Goal: Transaction & Acquisition: Subscribe to service/newsletter

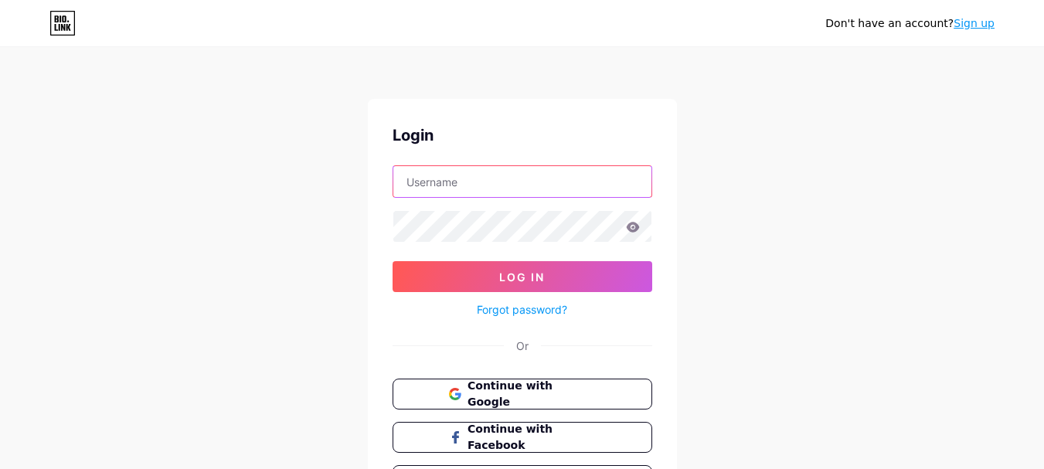
click at [500, 176] on input "text" at bounding box center [522, 181] width 258 height 31
paste input "marktoolsnl"
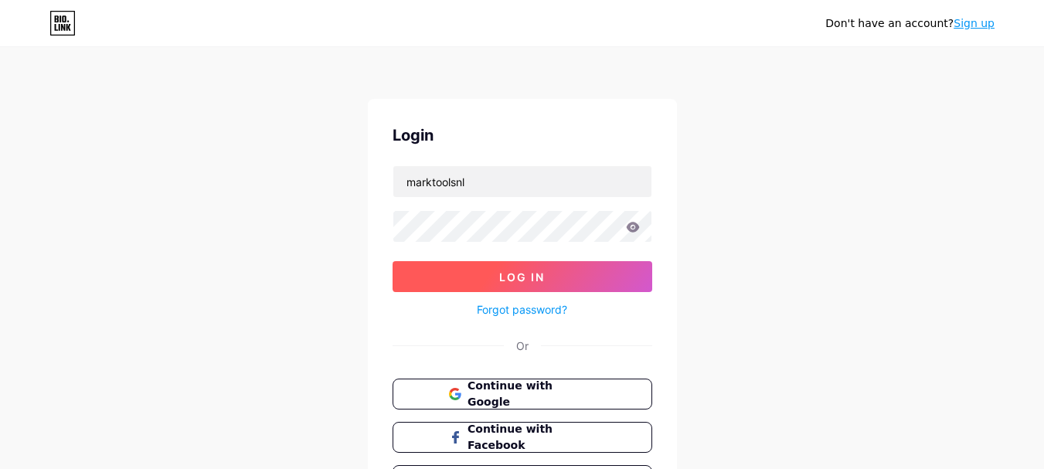
click at [555, 279] on button "Log In" at bounding box center [523, 276] width 260 height 31
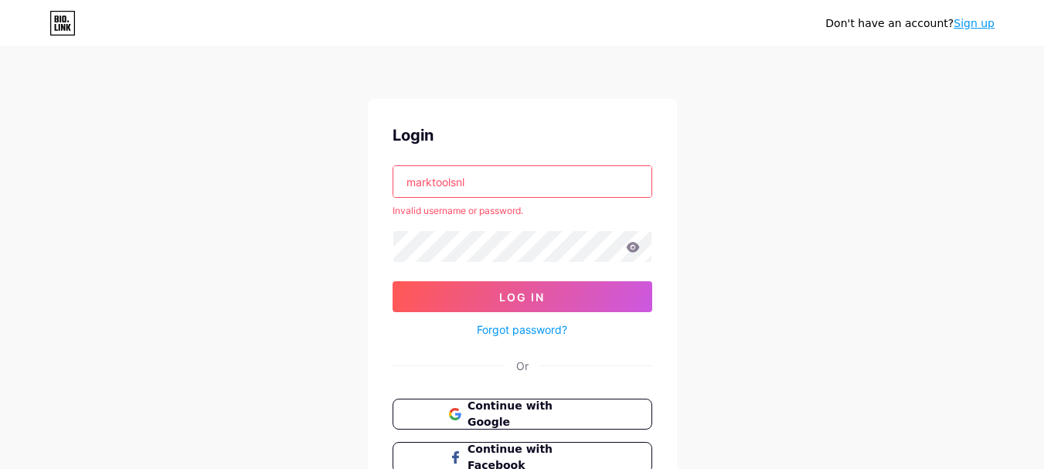
click at [470, 184] on input "marktoolsnl" at bounding box center [522, 181] width 258 height 31
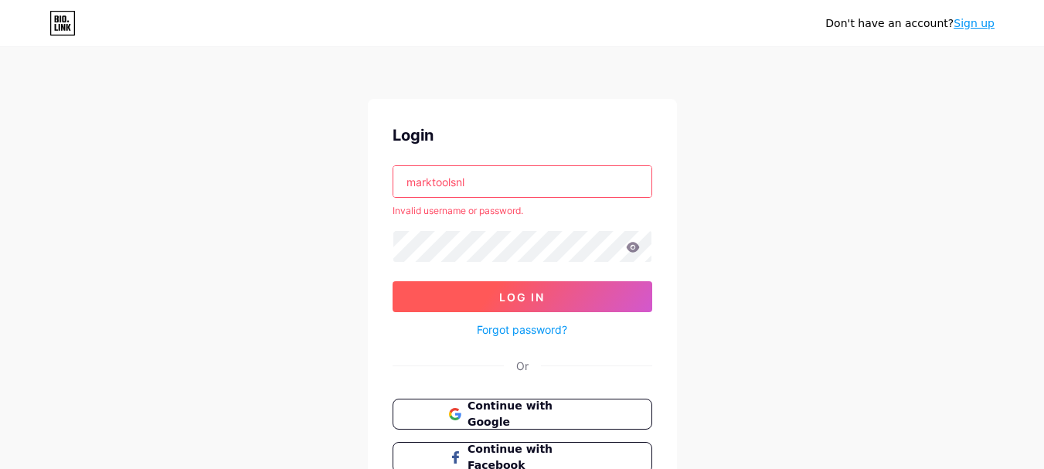
click at [498, 286] on button "Log In" at bounding box center [523, 296] width 260 height 31
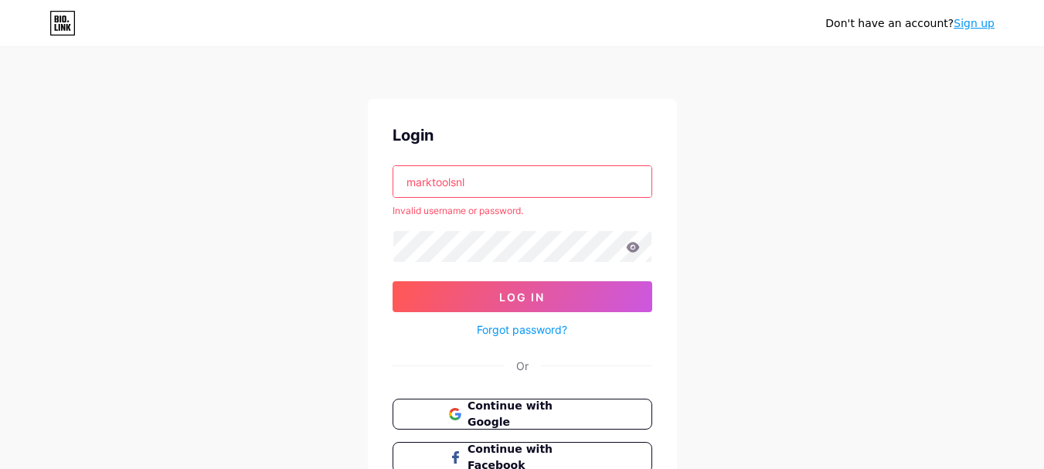
click at [510, 179] on input "marktoolsnl" at bounding box center [522, 181] width 258 height 31
click at [526, 294] on span "Log In" at bounding box center [522, 297] width 46 height 13
click at [628, 247] on icon at bounding box center [632, 247] width 13 height 10
click at [636, 249] on icon at bounding box center [632, 247] width 13 height 10
click at [494, 183] on input "marktools" at bounding box center [522, 181] width 258 height 31
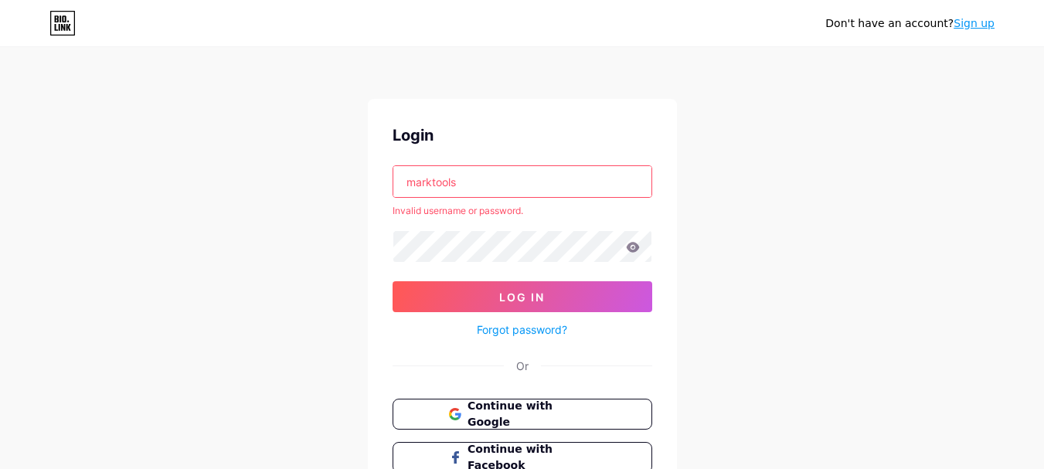
click at [494, 183] on input "marktools" at bounding box center [522, 181] width 258 height 31
paste input "@"
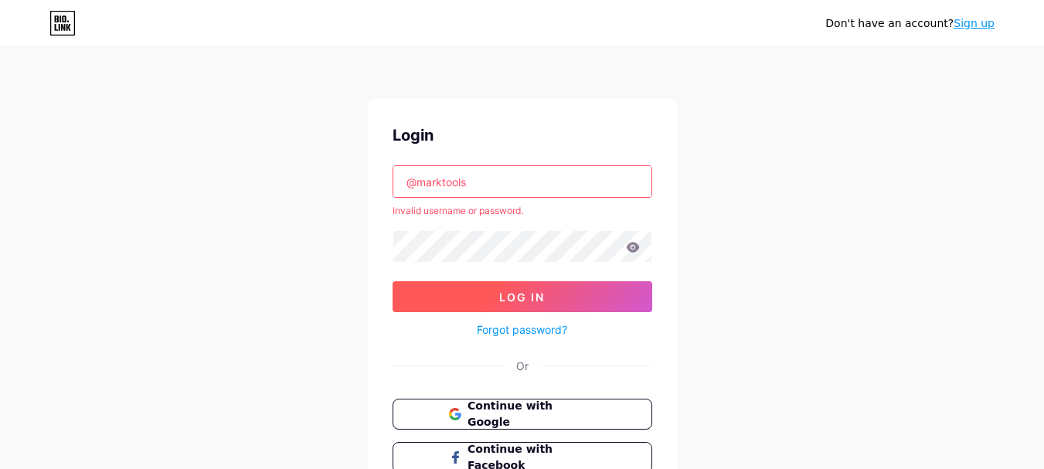
click at [505, 294] on span "Log In" at bounding box center [522, 297] width 46 height 13
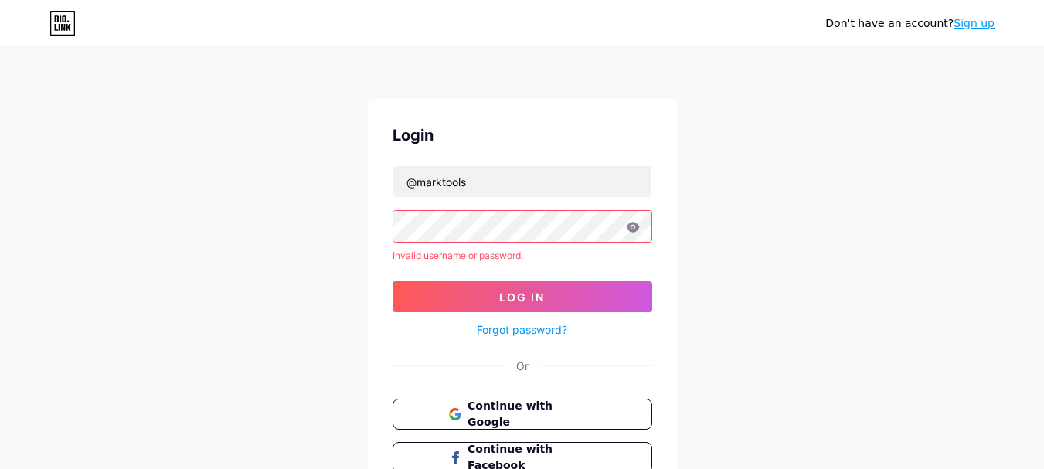
click at [634, 229] on icon at bounding box center [633, 227] width 14 height 11
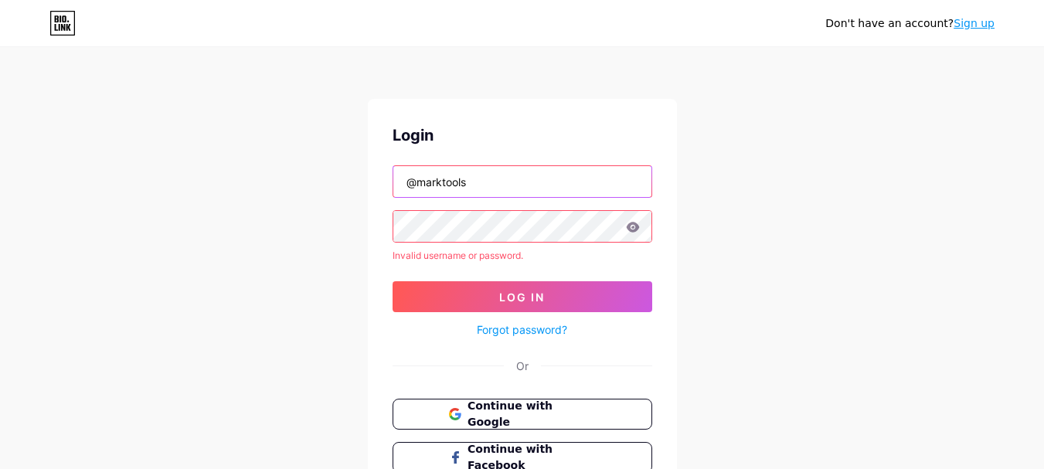
click at [418, 182] on input "@marktools" at bounding box center [522, 181] width 258 height 31
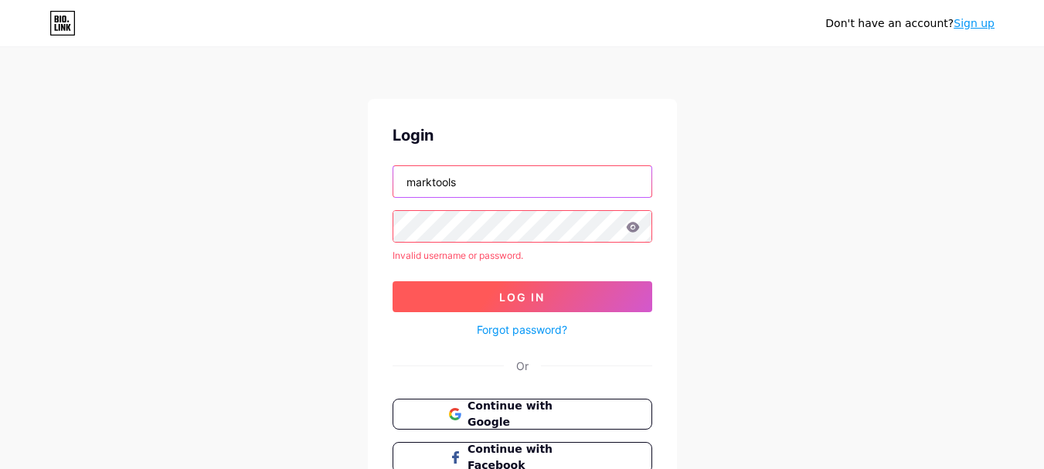
type input "marktools"
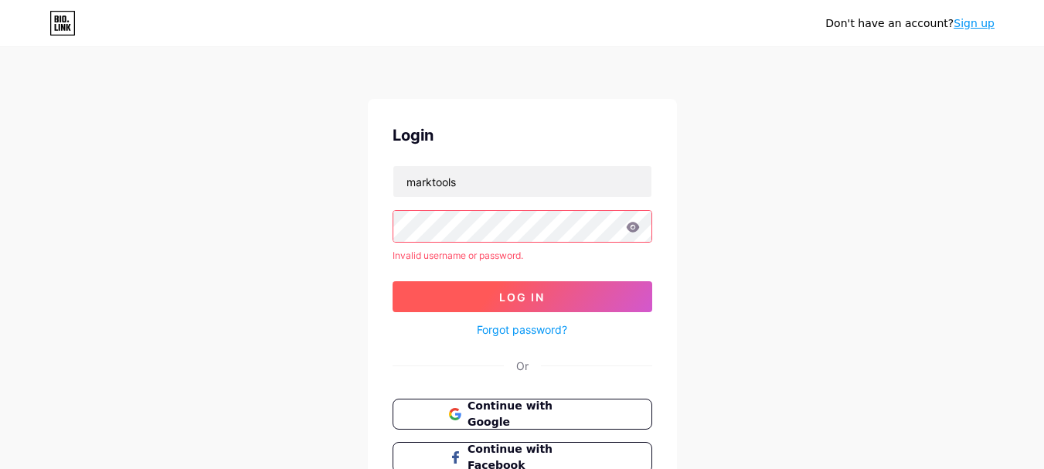
click at [478, 293] on button "Log In" at bounding box center [523, 296] width 260 height 31
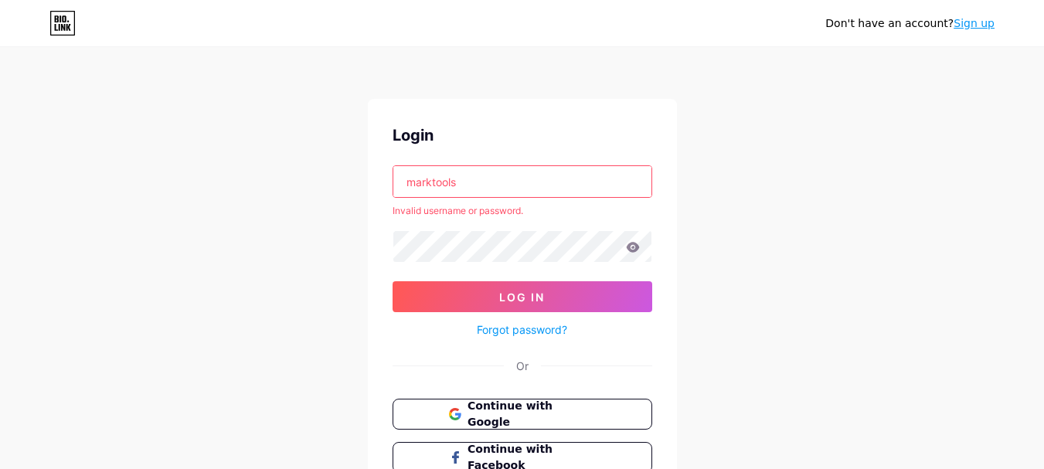
click at [499, 331] on link "Forgot password?" at bounding box center [522, 329] width 90 height 16
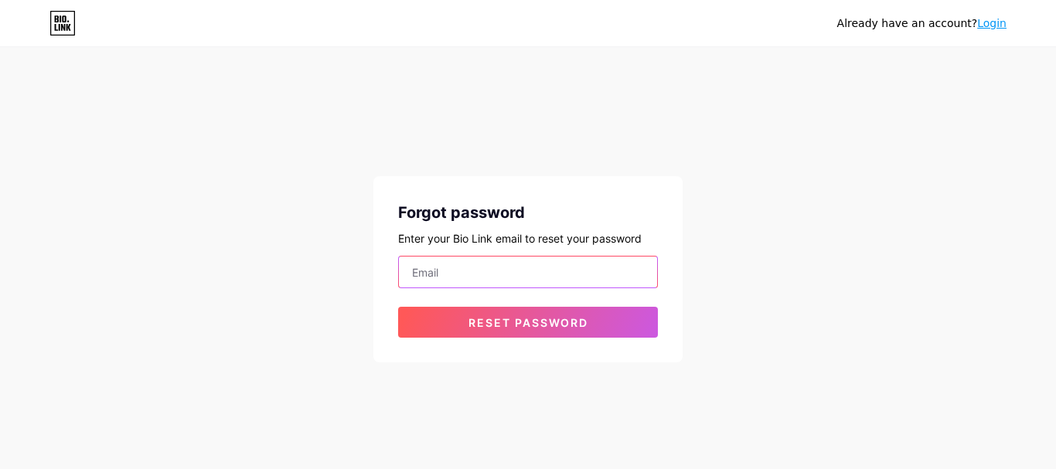
click at [587, 268] on input "email" at bounding box center [528, 272] width 258 height 31
type input "[EMAIL_ADDRESS][DOMAIN_NAME]"
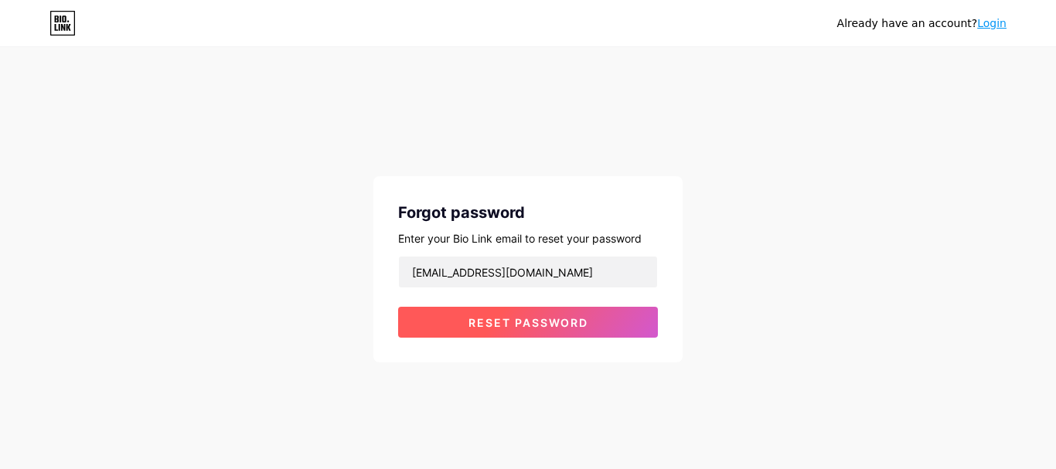
click at [534, 320] on span "Reset password" at bounding box center [528, 322] width 120 height 13
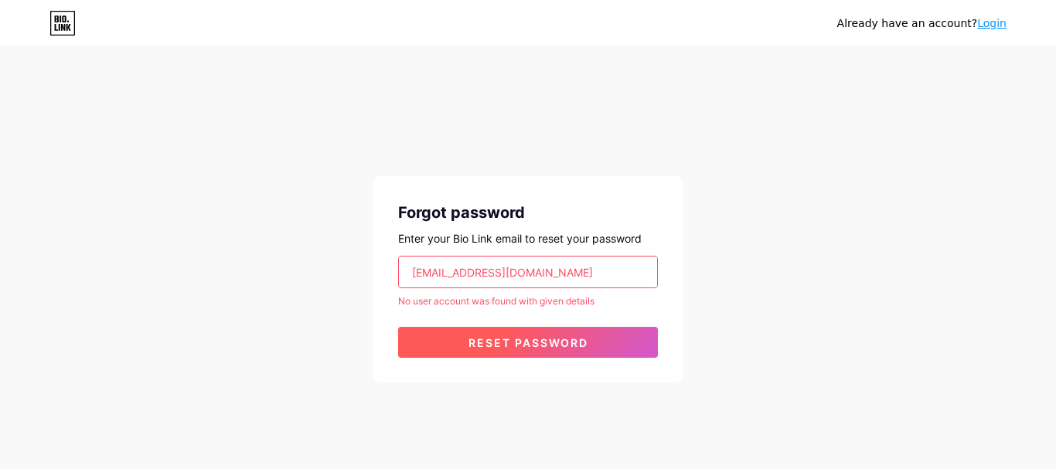
click at [429, 335] on button "Reset password" at bounding box center [528, 342] width 260 height 31
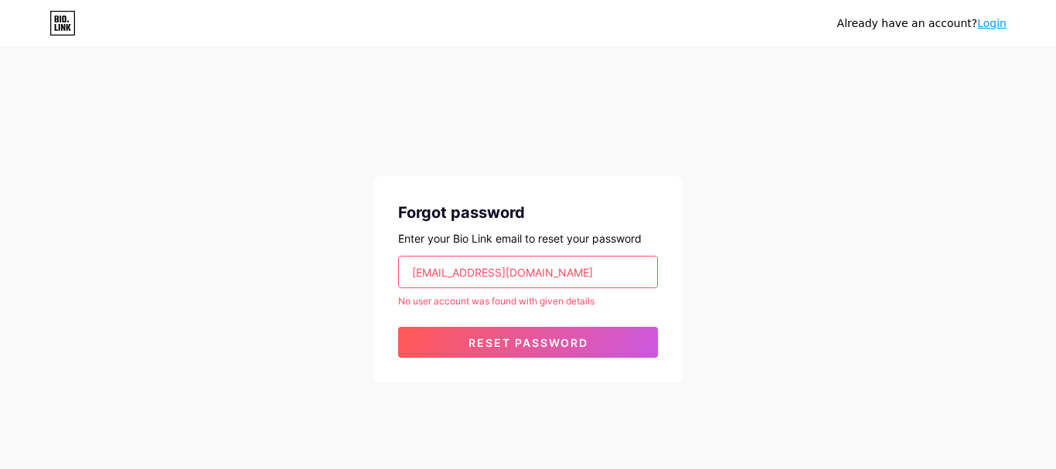
click at [1003, 27] on link "Login" at bounding box center [991, 23] width 29 height 12
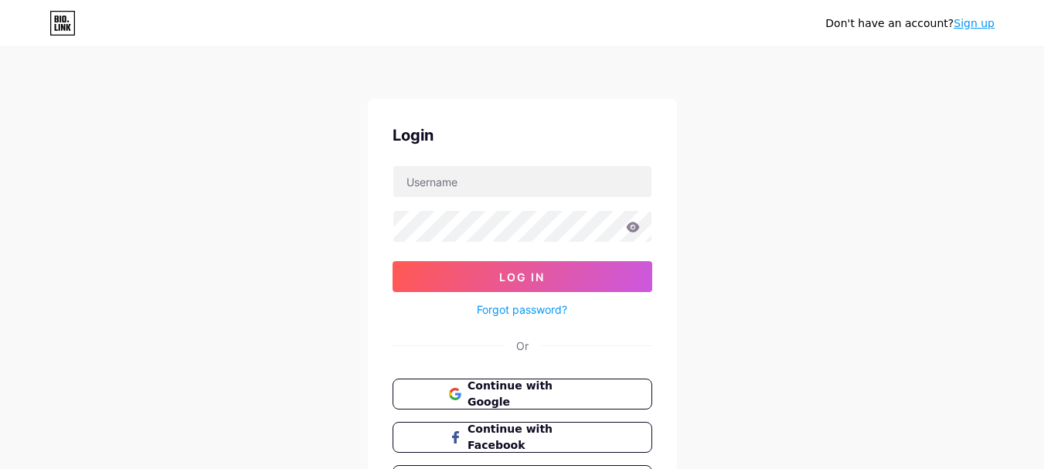
click at [990, 22] on link "Sign up" at bounding box center [974, 23] width 41 height 12
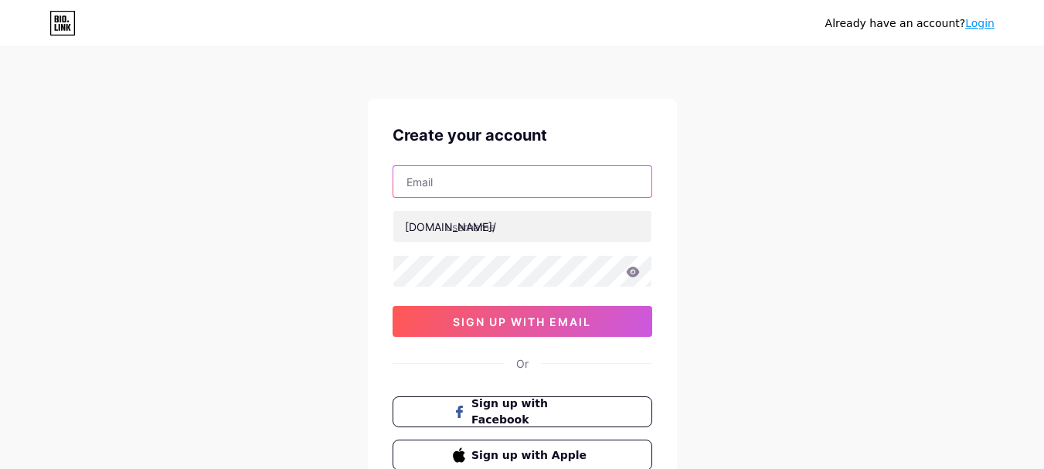
click at [515, 187] on input "text" at bounding box center [522, 181] width 258 height 31
type input "[EMAIL_ADDRESS][DOMAIN_NAME]"
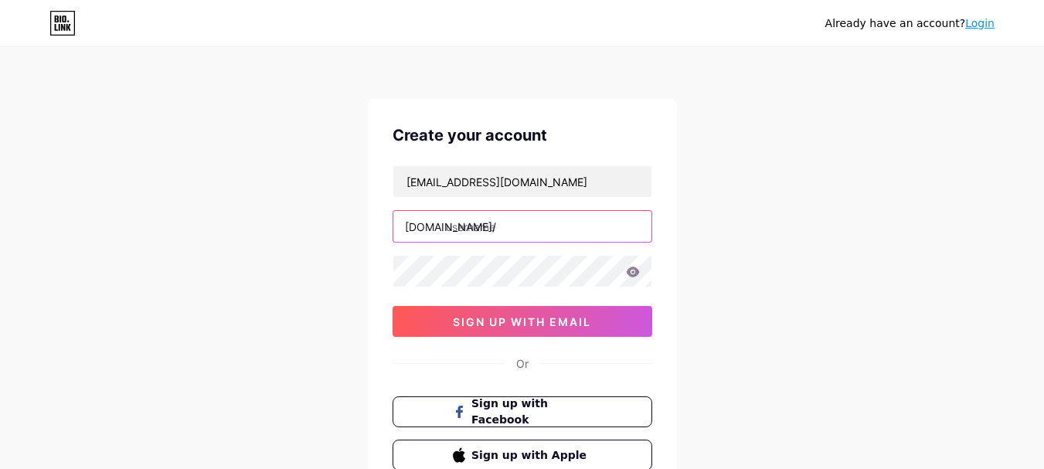
click at [541, 230] on input "text" at bounding box center [522, 226] width 258 height 31
paste input "marktoolsnl"
type input "marktoolsnl"
click at [634, 273] on icon at bounding box center [632, 272] width 13 height 10
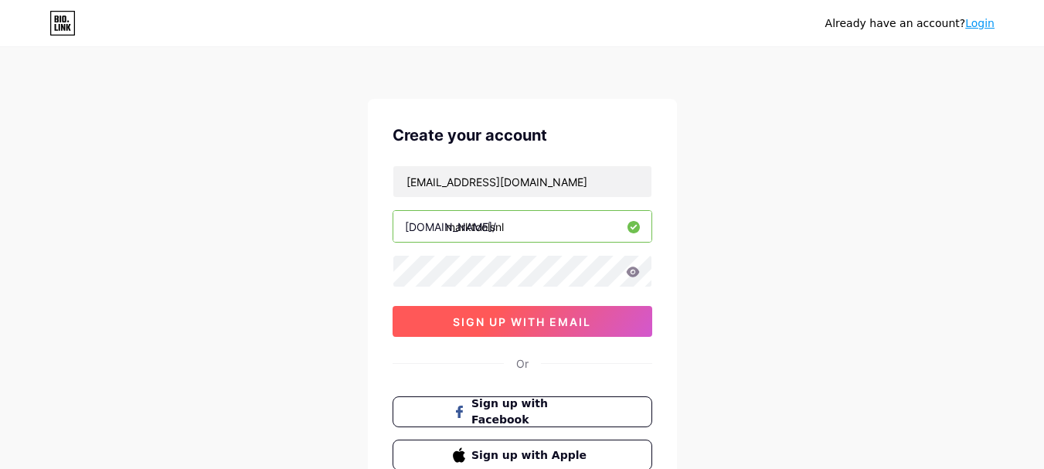
click at [597, 326] on button "sign up with email" at bounding box center [523, 321] width 260 height 31
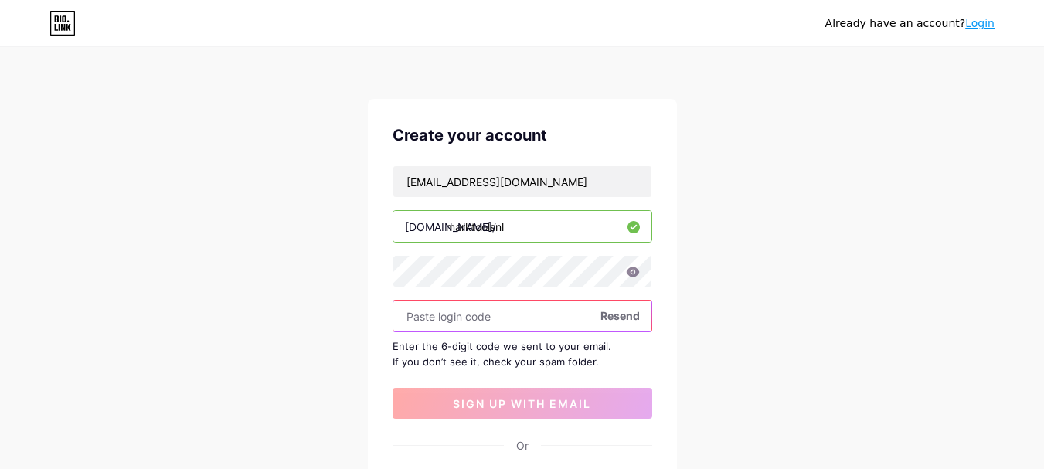
paste input "957792"
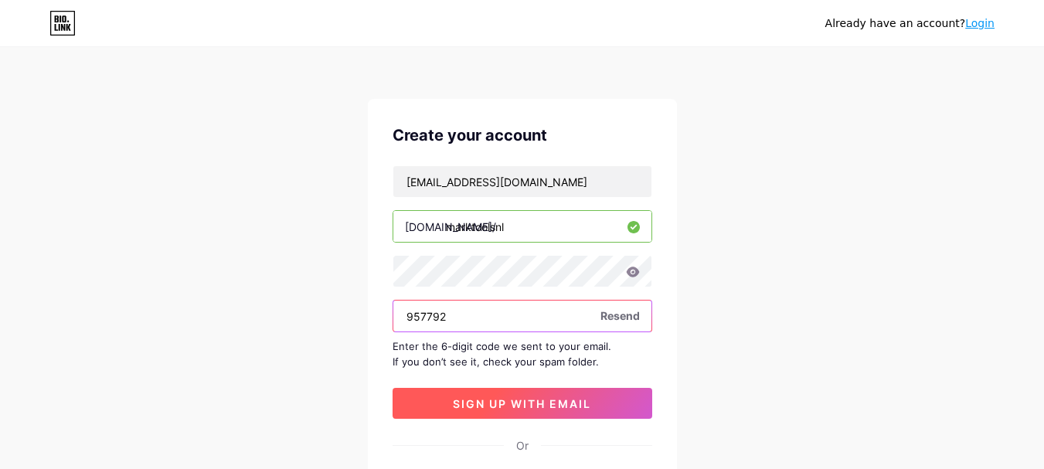
type input "957792"
click at [538, 414] on button "sign up with email" at bounding box center [523, 403] width 260 height 31
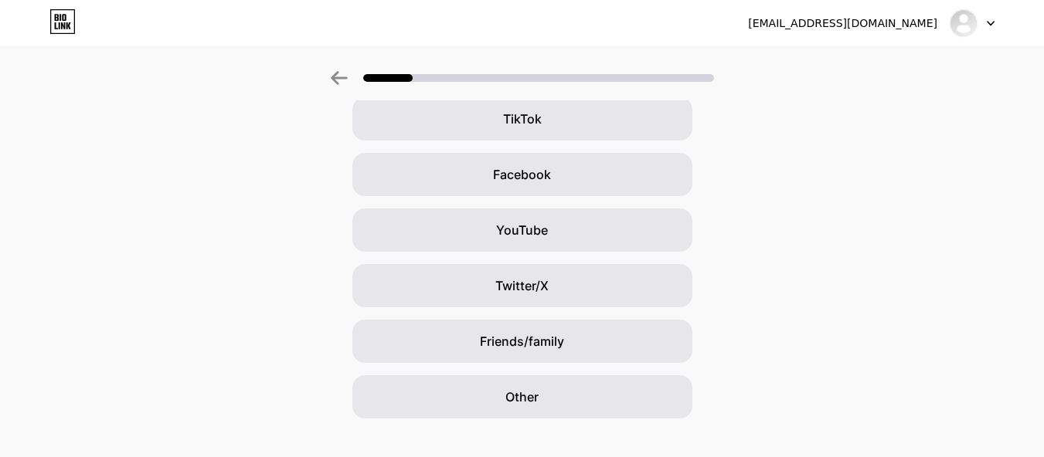
scroll to position [209, 0]
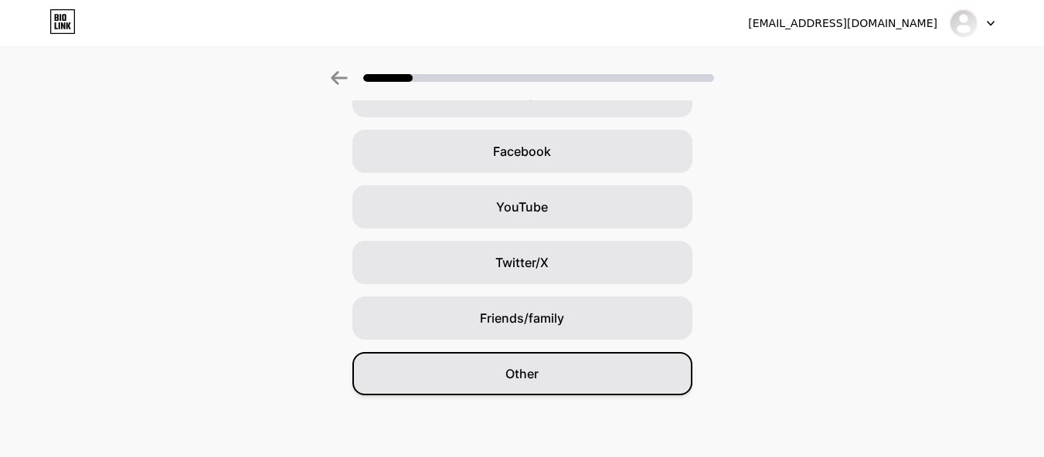
click at [592, 371] on div "Other" at bounding box center [522, 373] width 340 height 43
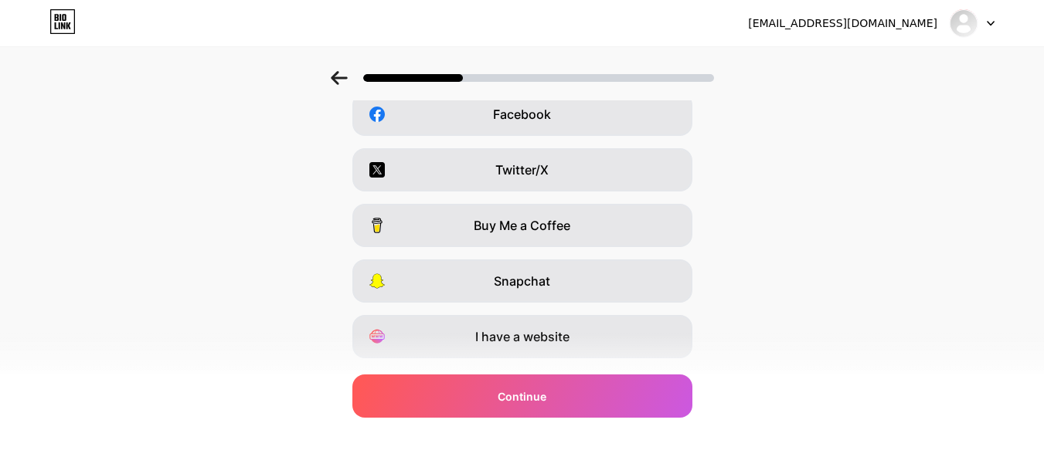
scroll to position [286, 0]
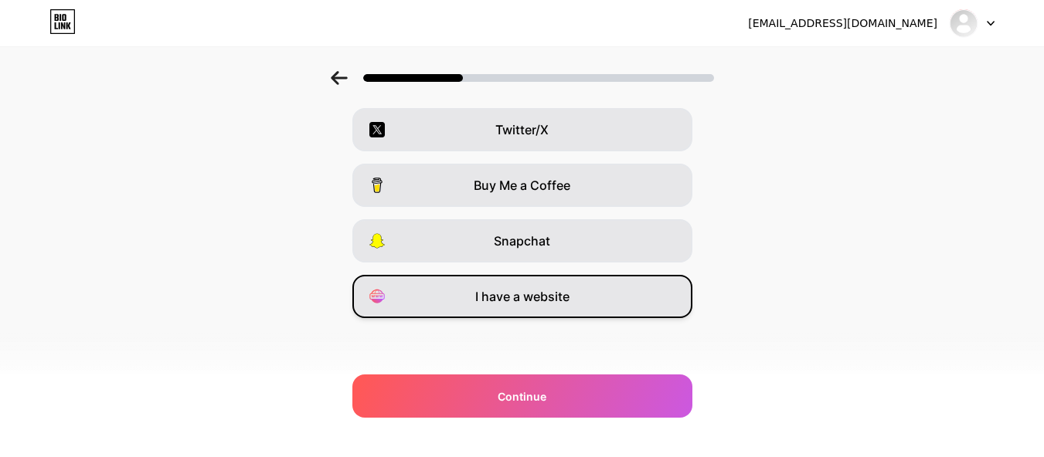
click at [549, 290] on span "I have a website" at bounding box center [522, 296] width 94 height 19
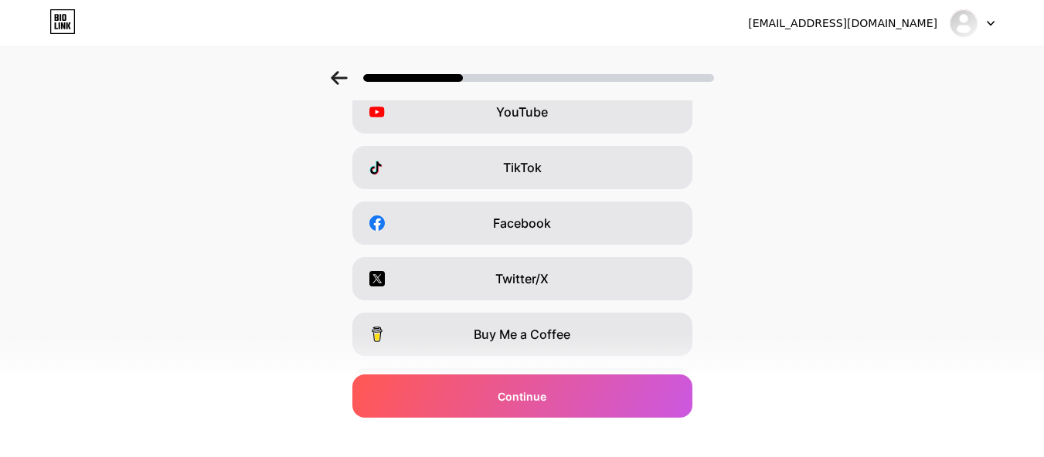
scroll to position [131, 0]
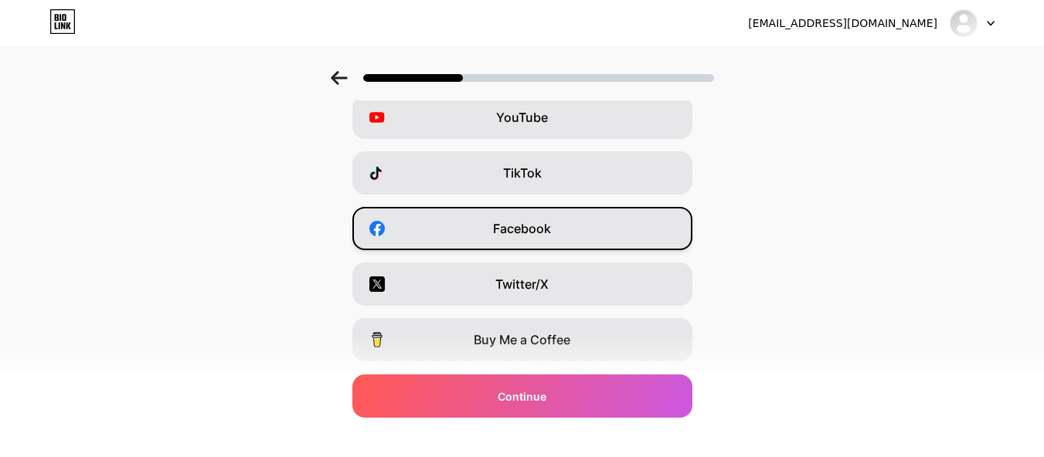
click at [587, 227] on div "Facebook" at bounding box center [522, 228] width 340 height 43
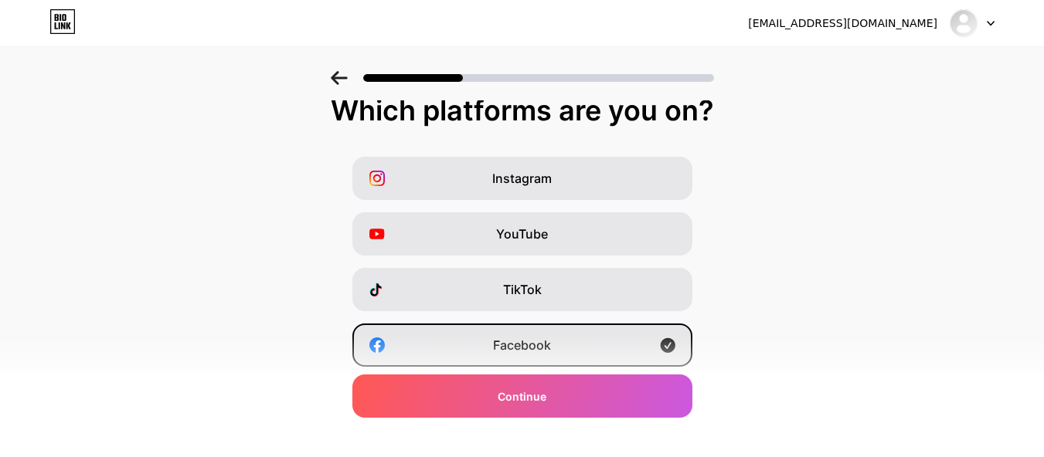
scroll to position [0, 0]
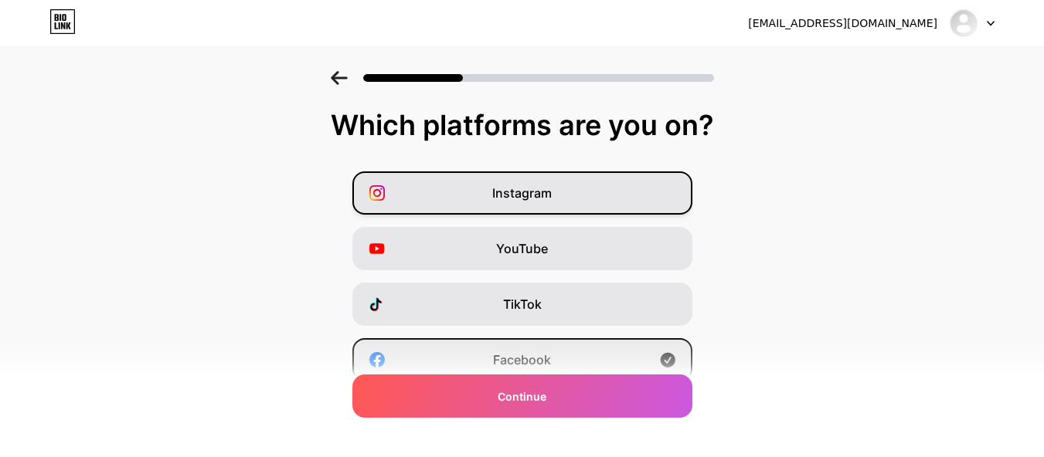
click at [587, 199] on div "Instagram" at bounding box center [522, 193] width 340 height 43
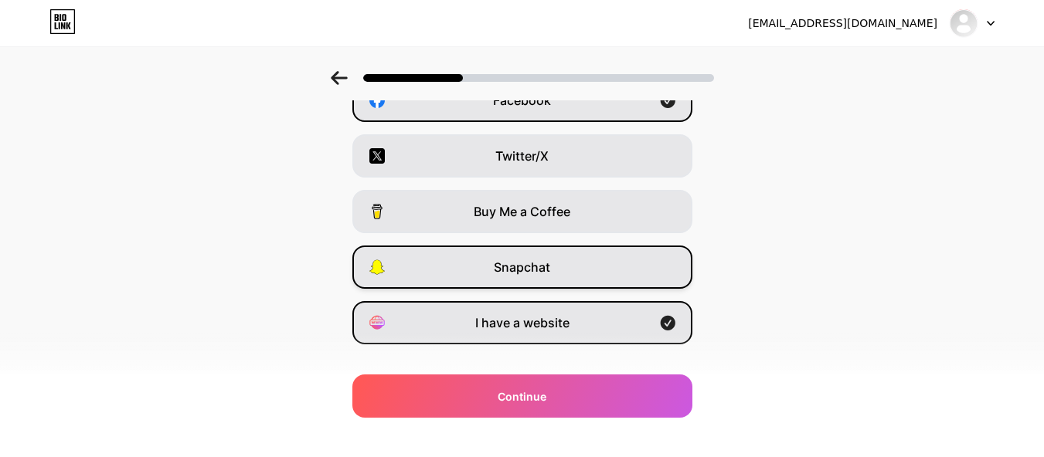
scroll to position [286, 0]
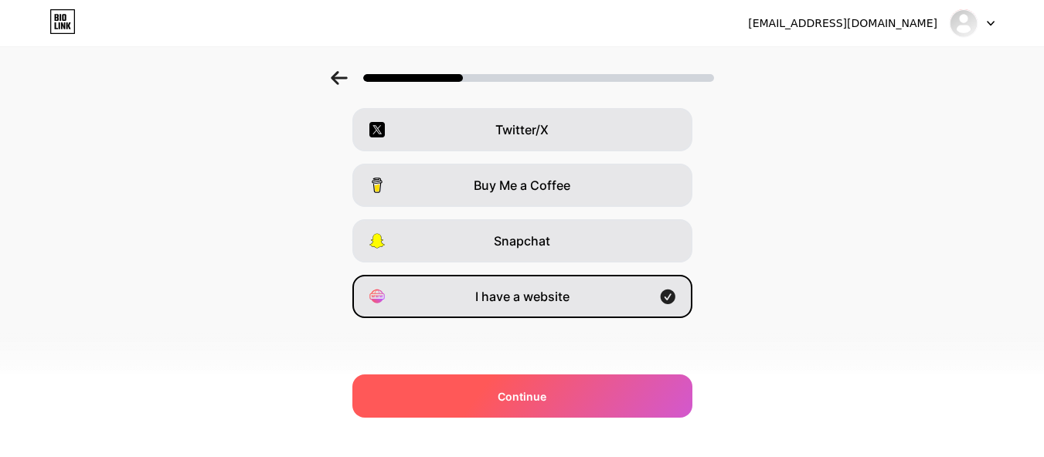
click at [574, 403] on div "Continue" at bounding box center [522, 396] width 340 height 43
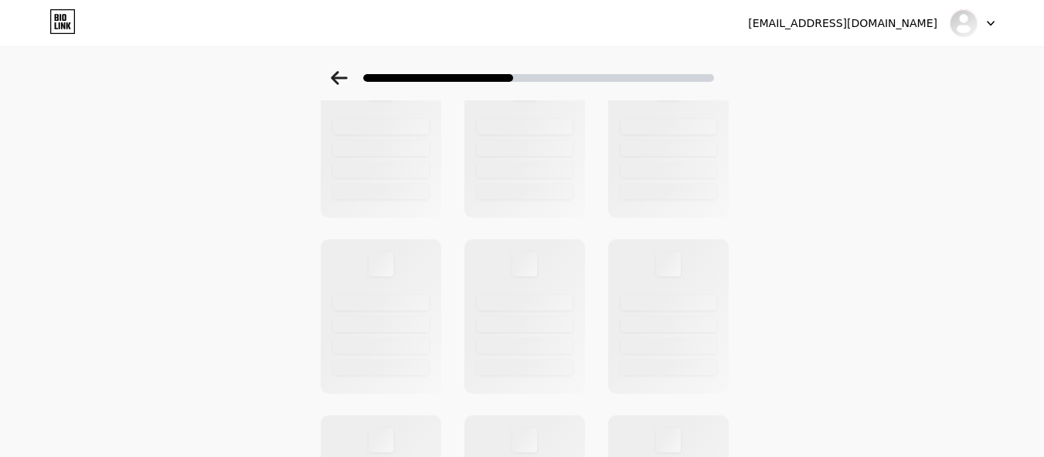
scroll to position [0, 0]
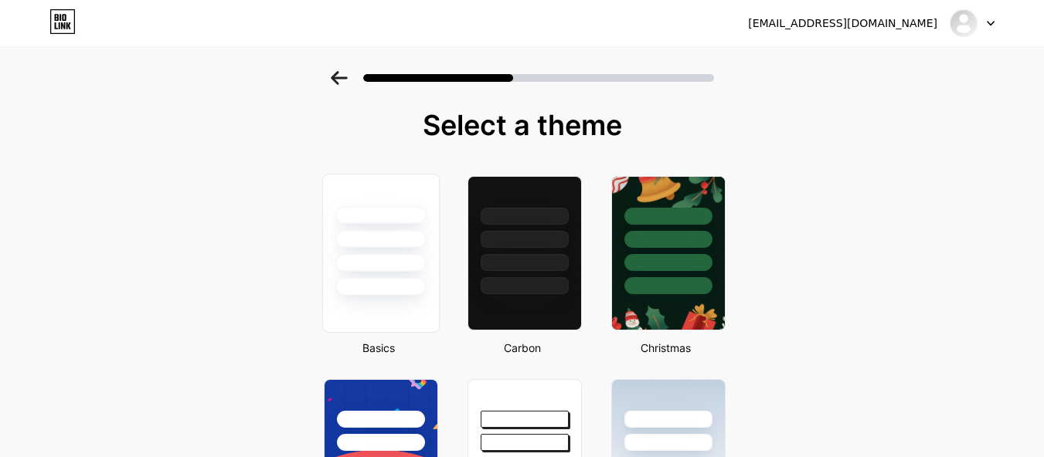
click at [403, 280] on div at bounding box center [380, 287] width 90 height 18
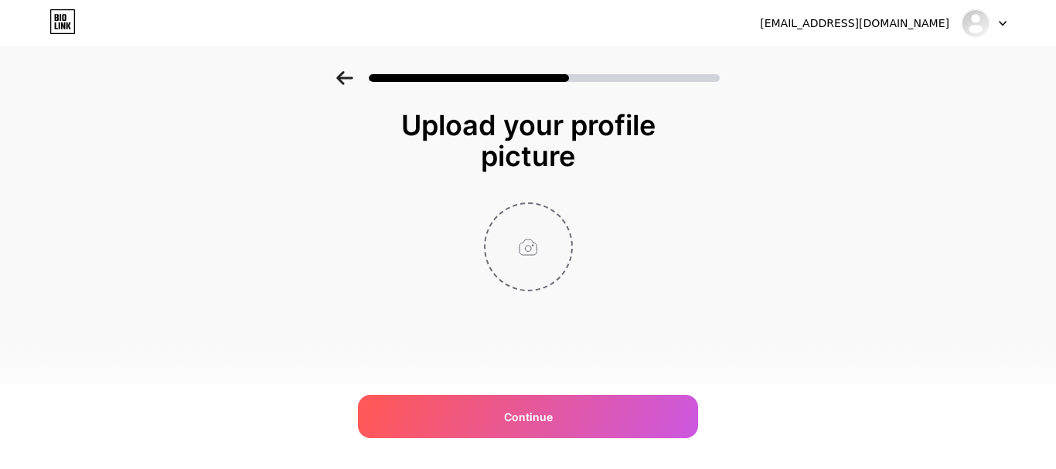
click at [513, 262] on input "file" at bounding box center [528, 247] width 86 height 86
type input "C:\fakepath\Untitled design (11).png"
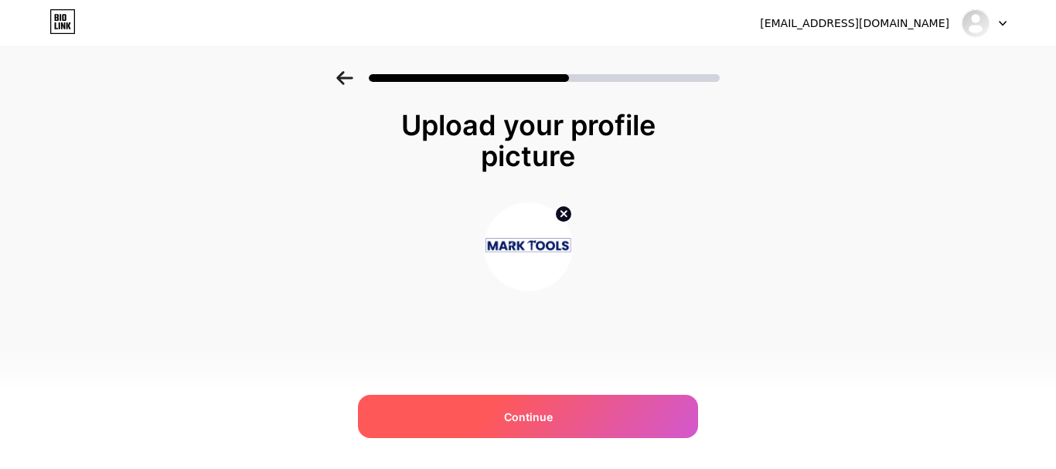
click at [552, 423] on div "Continue" at bounding box center [528, 416] width 340 height 43
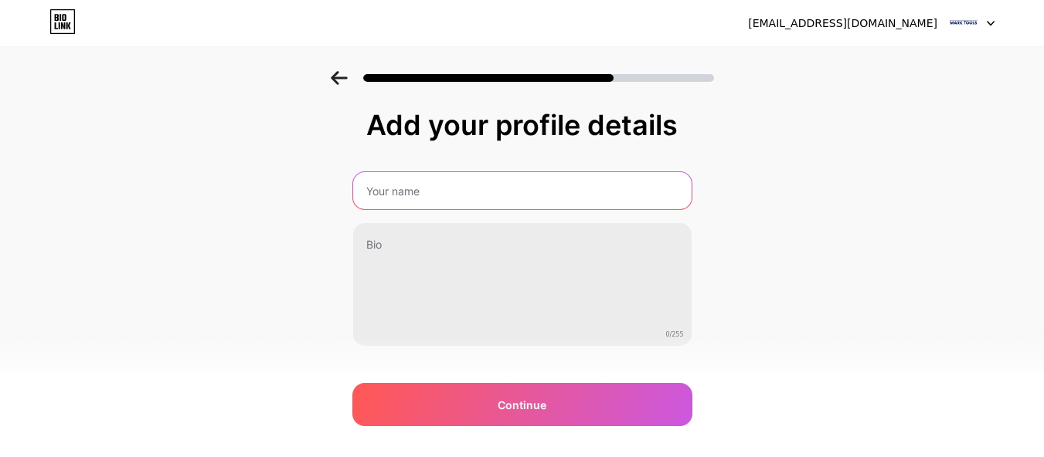
click at [428, 199] on input "text" at bounding box center [522, 190] width 338 height 37
type input "MARK TOOLS"
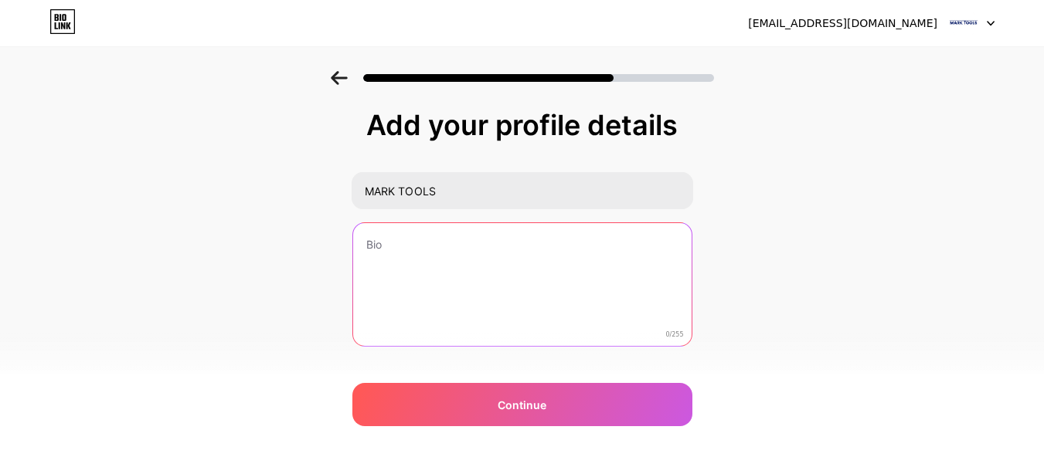
click at [454, 250] on textarea at bounding box center [522, 285] width 338 height 124
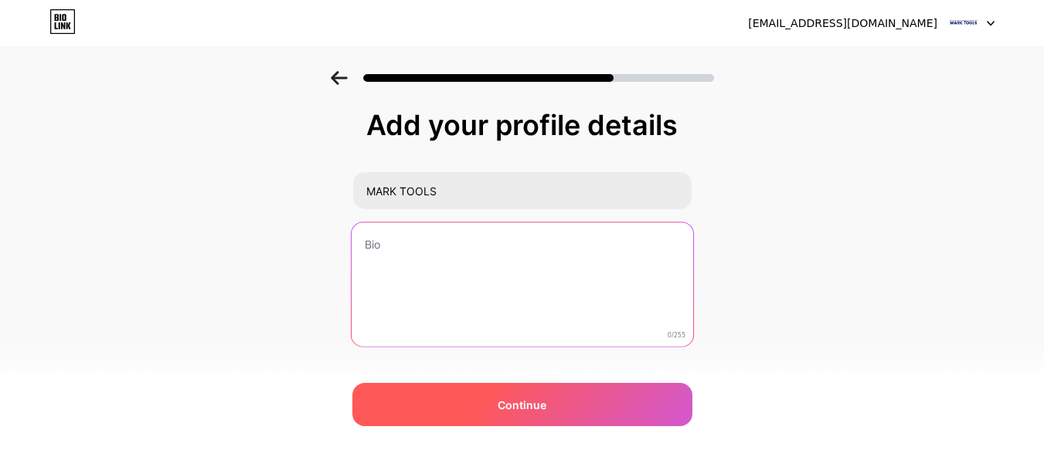
paste textarea "Al meer dan 10 jaar is MARK TOOLS dé vertrouwde online plek voor ladders, steig…"
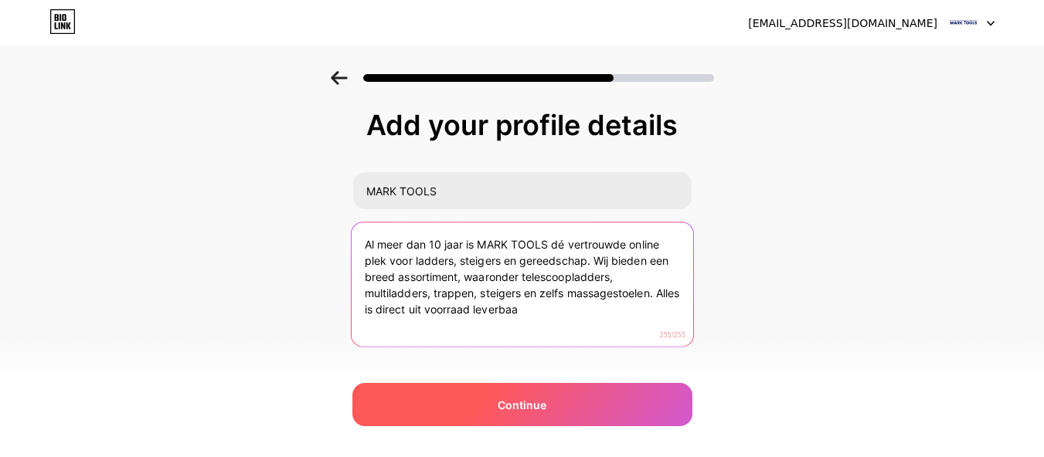
type textarea "Al meer dan 10 jaar is MARK TOOLS dé vertrouwde online plek voor ladders, steig…"
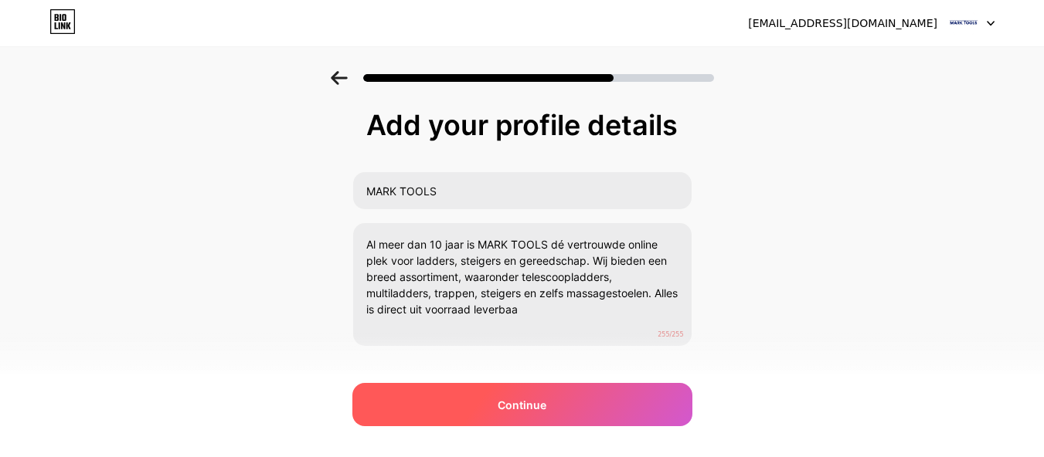
click at [545, 401] on span "Continue" at bounding box center [522, 405] width 49 height 16
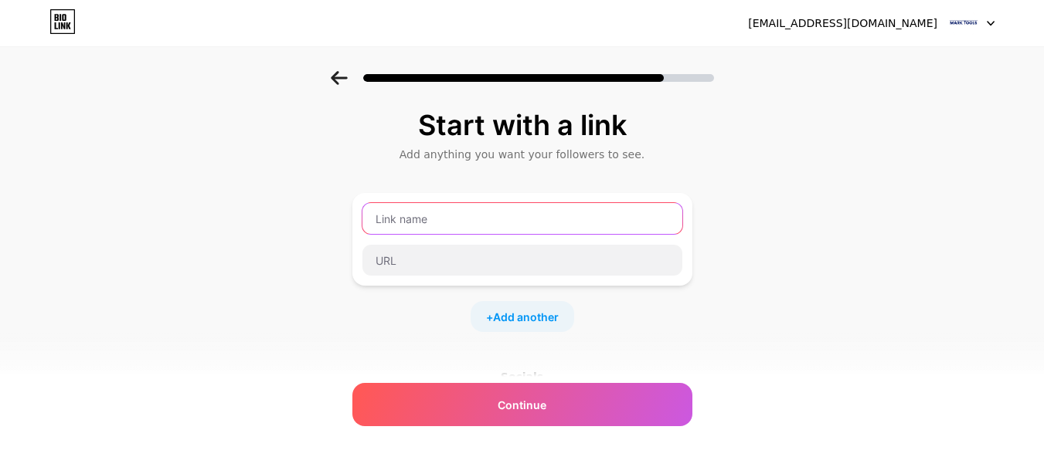
click at [529, 221] on input "text" at bounding box center [522, 218] width 320 height 31
paste input "Multiladders: De Slimme Oplossing voor Elk Klusproject"
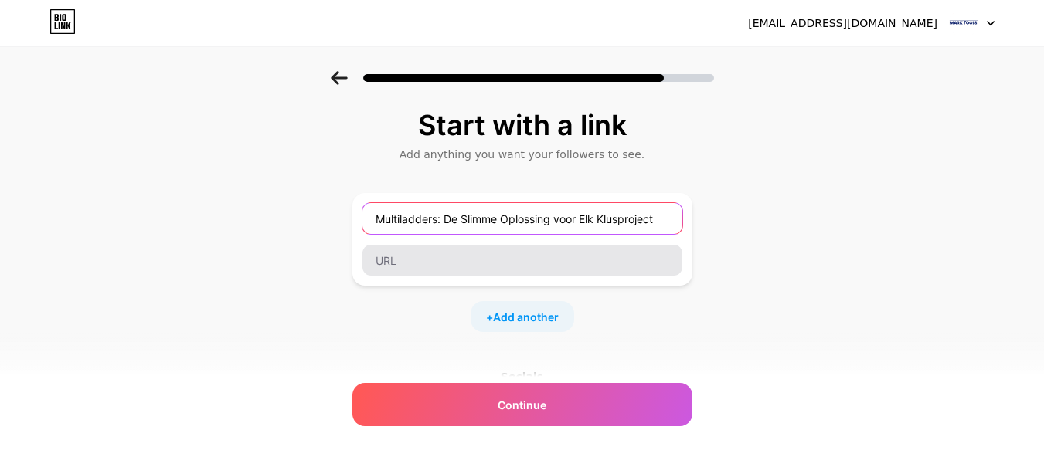
type input "Multiladders: De Slimme Oplossing voor Elk Klusproject"
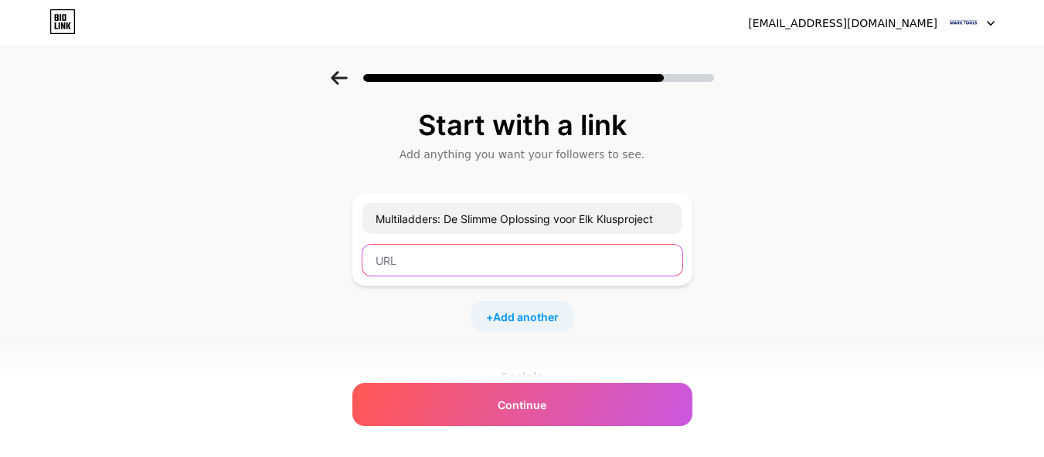
click at [451, 255] on input "text" at bounding box center [522, 260] width 320 height 31
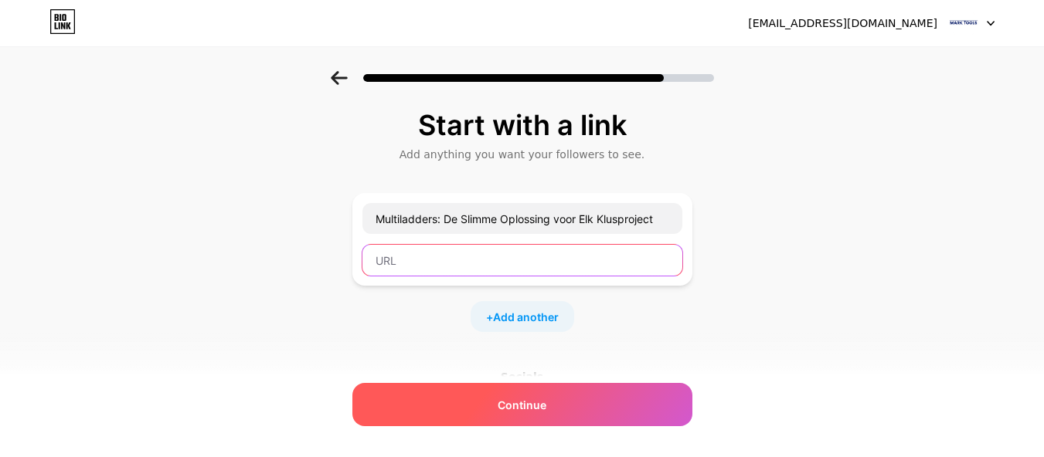
paste input "[URL][DOMAIN_NAME]"
type input "[URL][DOMAIN_NAME]"
click at [563, 399] on div "Continue" at bounding box center [522, 404] width 340 height 43
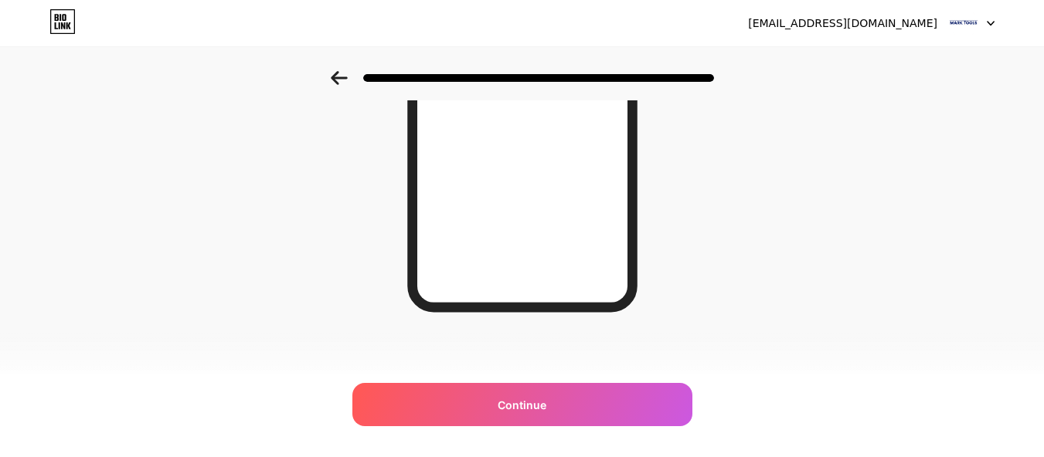
scroll to position [319, 0]
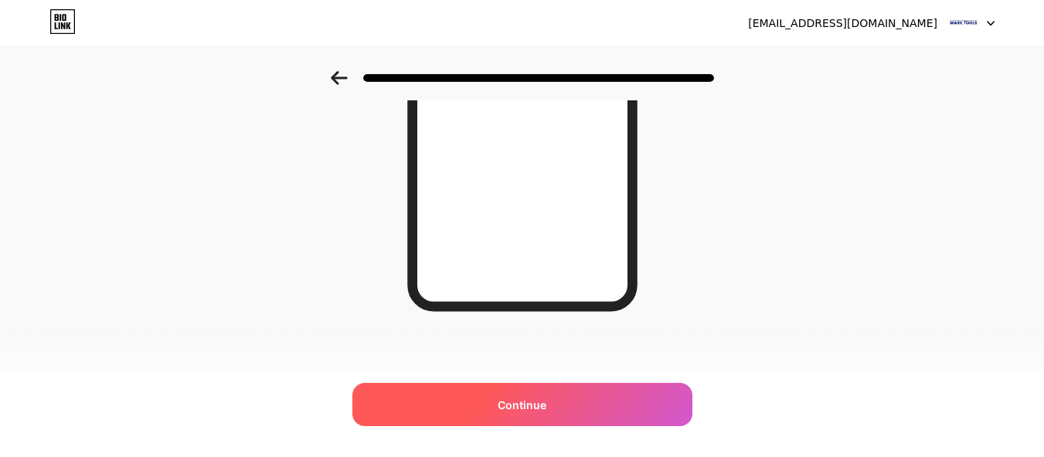
click at [557, 400] on div "Continue" at bounding box center [522, 404] width 340 height 43
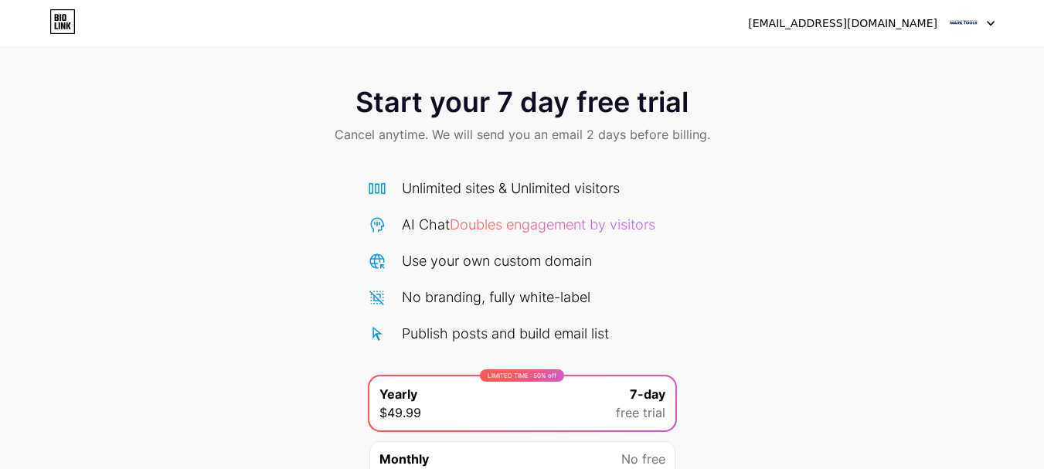
click at [67, 27] on icon at bounding box center [68, 25] width 5 height 7
click at [986, 19] on div at bounding box center [972, 23] width 45 height 28
click at [938, 10] on div "[EMAIL_ADDRESS][DOMAIN_NAME]" at bounding box center [871, 23] width 247 height 28
click at [926, 19] on div "[EMAIL_ADDRESS][DOMAIN_NAME]" at bounding box center [842, 23] width 189 height 16
click at [843, 210] on div "Start your 7 day free trial Cancel anytime. We will send you an email 2 days be…" at bounding box center [522, 315] width 1044 height 489
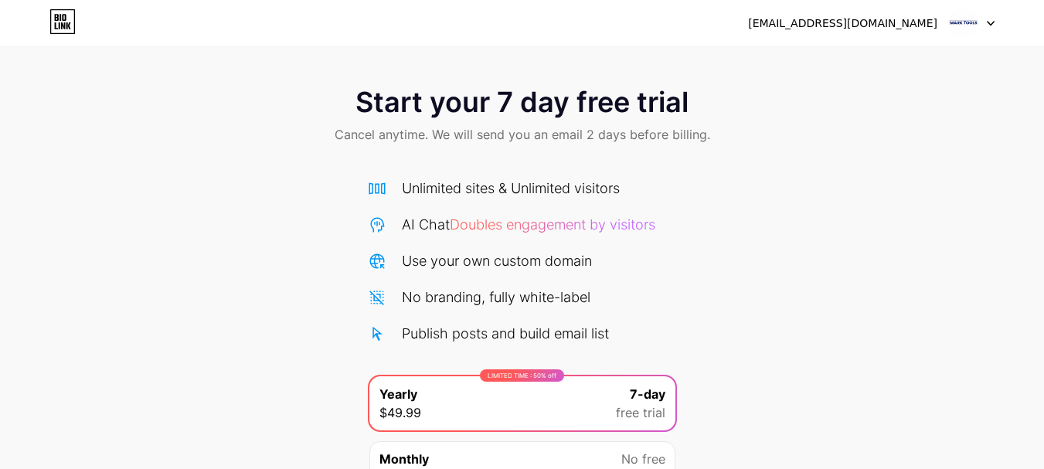
click at [909, 26] on div "[EMAIL_ADDRESS][DOMAIN_NAME]" at bounding box center [842, 23] width 189 height 16
click at [962, 30] on img at bounding box center [963, 23] width 29 height 29
click at [871, 182] on div "Start your 7 day free trial Cancel anytime. We will send you an email 2 days be…" at bounding box center [522, 315] width 1044 height 489
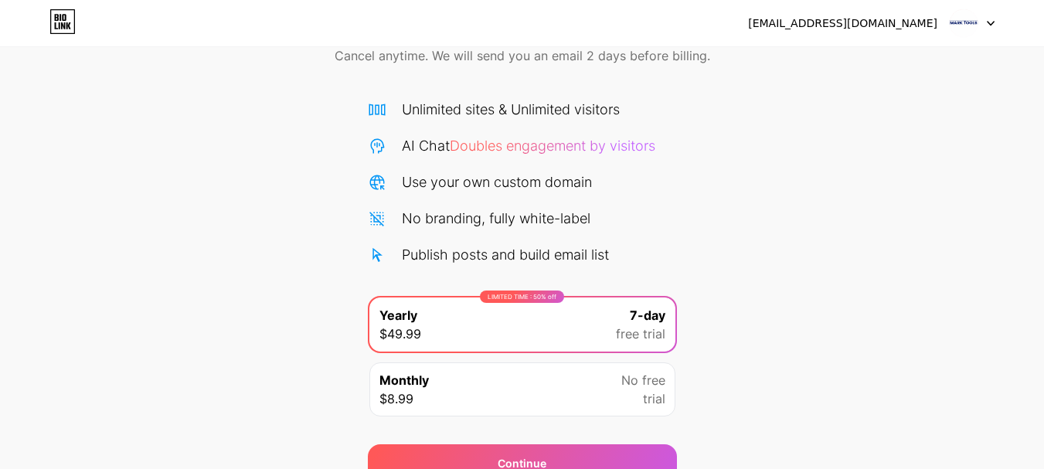
scroll to position [153, 0]
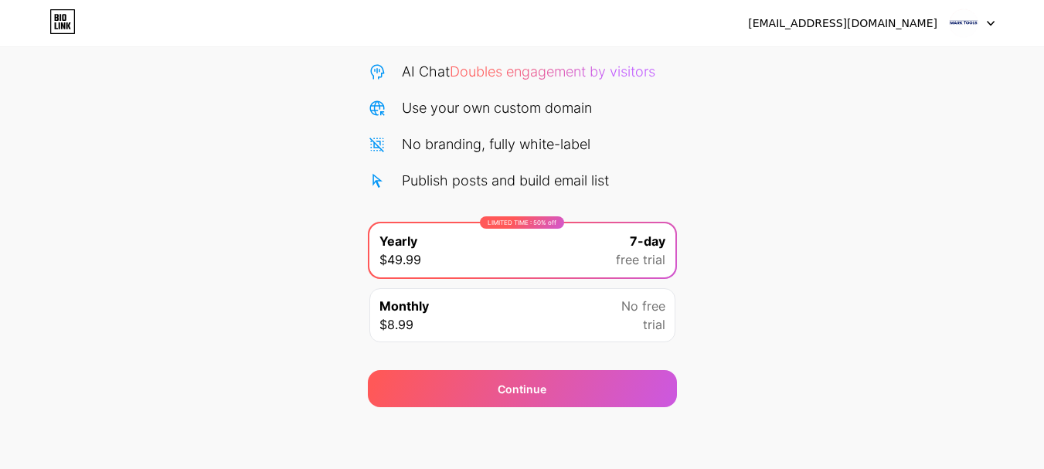
click at [639, 319] on div "No free trial" at bounding box center [643, 315] width 44 height 37
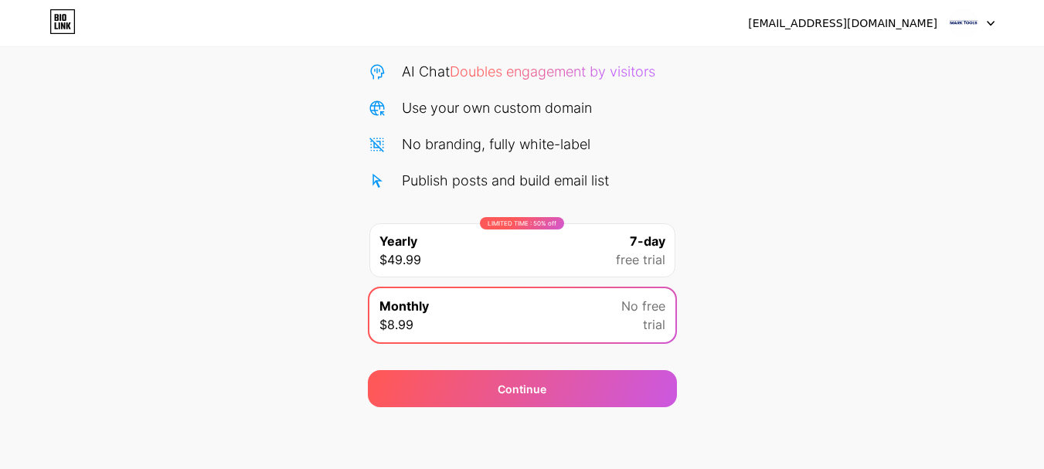
click at [758, 226] on div "Start your 7 day free trial Cancel anytime. We will send you an email 2 days be…" at bounding box center [522, 162] width 1044 height 489
click at [619, 258] on span "free trial" at bounding box center [640, 259] width 49 height 19
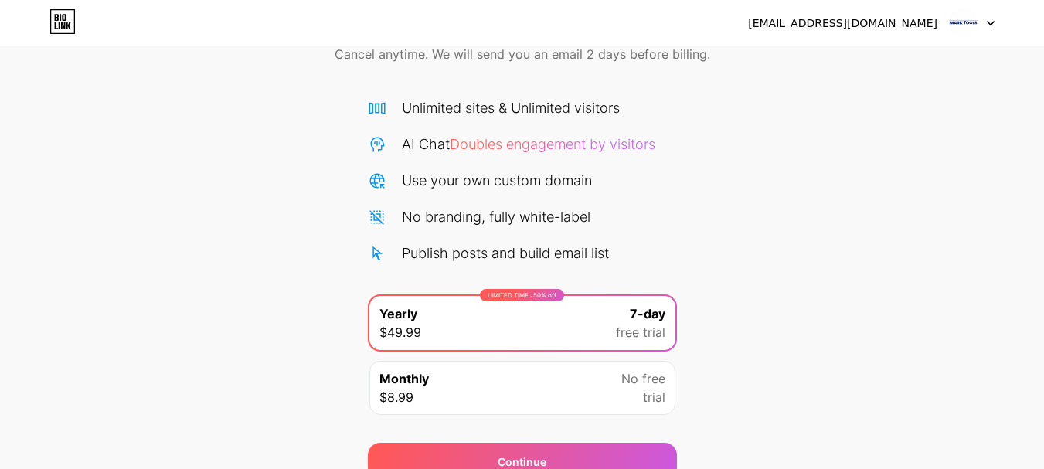
scroll to position [0, 0]
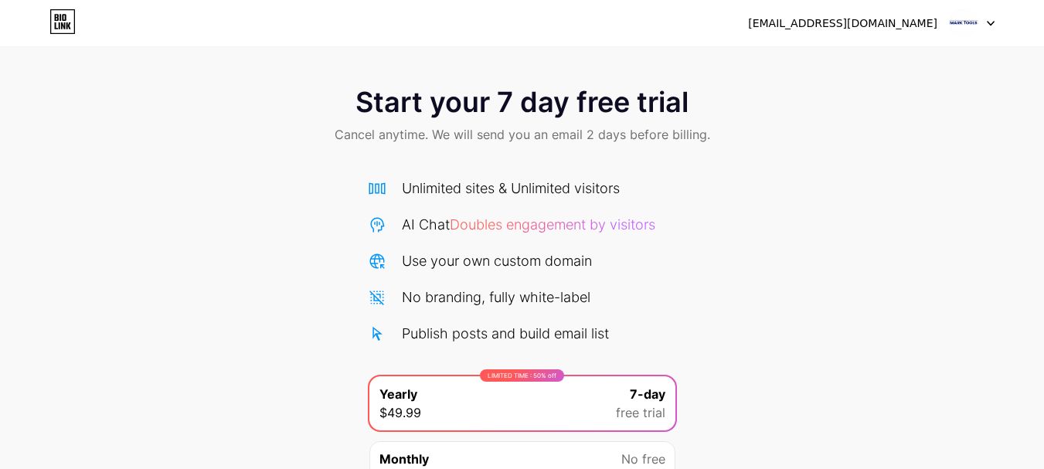
click at [967, 16] on img at bounding box center [963, 23] width 29 height 29
click at [984, 14] on div at bounding box center [972, 23] width 45 height 28
click at [989, 24] on icon at bounding box center [991, 23] width 8 height 5
click at [876, 26] on div "[EMAIL_ADDRESS][DOMAIN_NAME]" at bounding box center [842, 23] width 189 height 16
click at [919, 19] on div "[EMAIL_ADDRESS][DOMAIN_NAME]" at bounding box center [842, 23] width 189 height 16
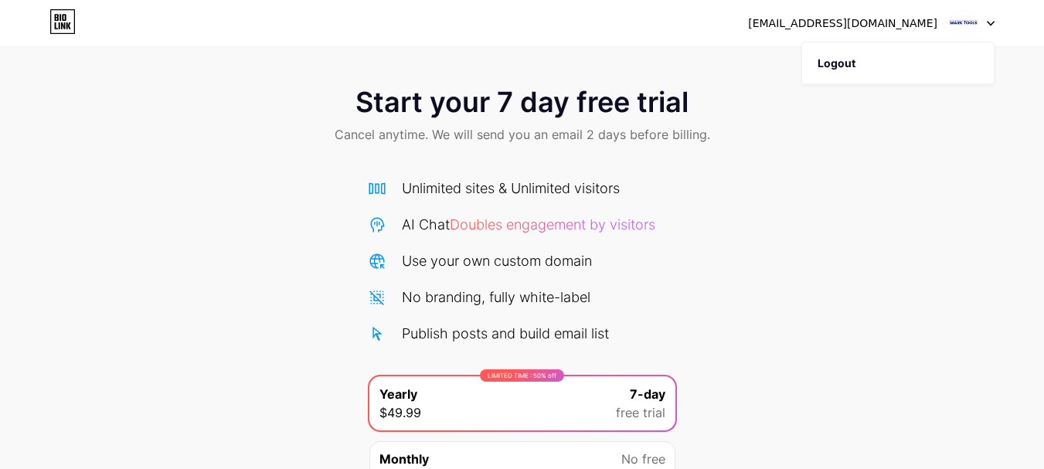
click at [747, 19] on div "[EMAIL_ADDRESS][DOMAIN_NAME] Logout" at bounding box center [522, 23] width 1044 height 28
drag, startPoint x: 821, startPoint y: 15, endPoint x: 665, endPoint y: 22, distance: 156.2
click at [683, 32] on div "[EMAIL_ADDRESS][DOMAIN_NAME] Logout" at bounding box center [522, 23] width 1044 height 28
